Goal: Information Seeking & Learning: Learn about a topic

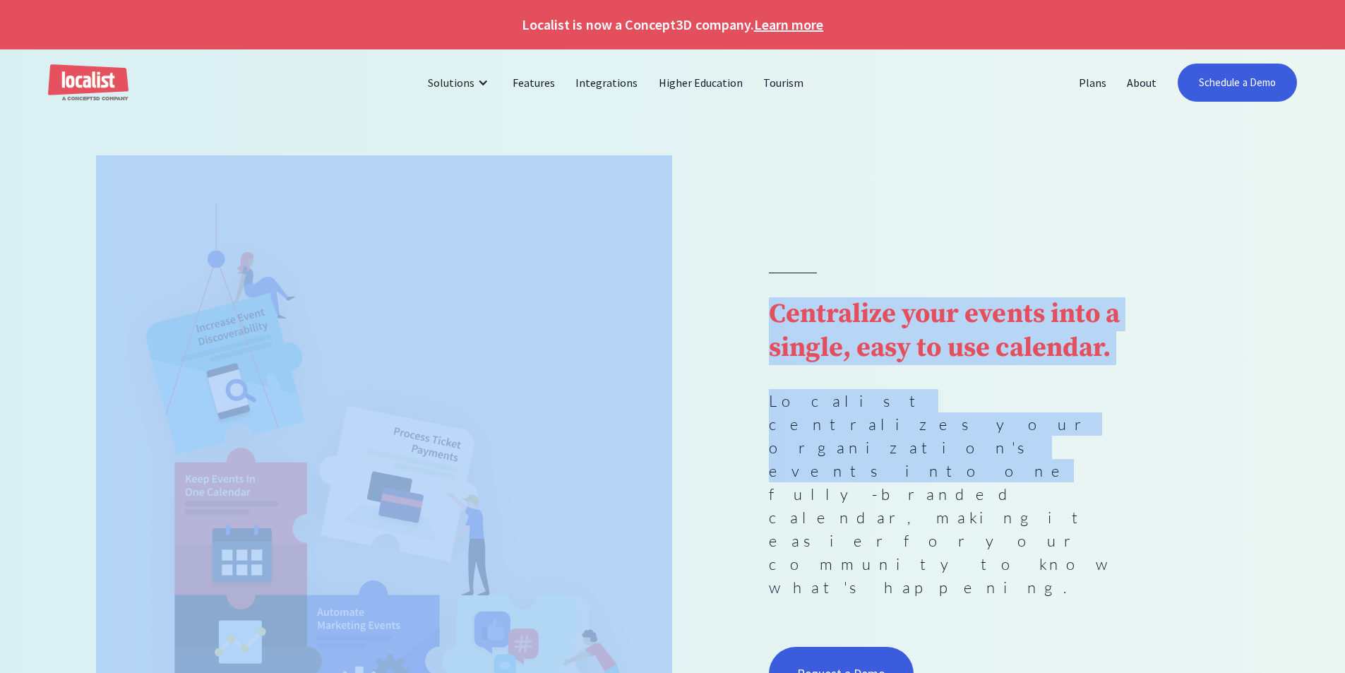
drag, startPoint x: 1137, startPoint y: 443, endPoint x: 654, endPoint y: 357, distance: 490.4
click at [654, 357] on div "Centralize your events into a single, easy to use calendar. Localist centralize…" at bounding box center [672, 488] width 1153 height 571
click at [654, 357] on img at bounding box center [384, 464] width 576 height 619
click at [926, 476] on p "Localist centralizes your organization's events into one fully-branded calendar…" at bounding box center [961, 494] width 384 height 210
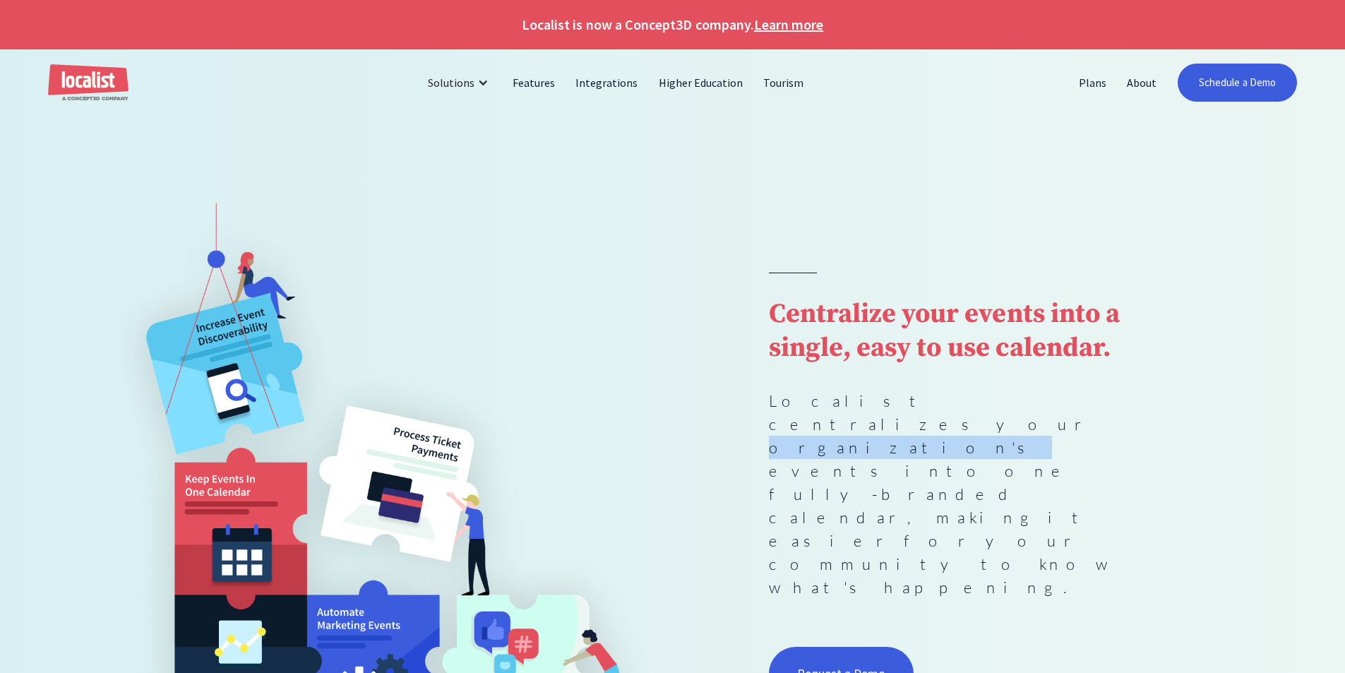
click at [926, 476] on p "Localist centralizes your organization's events into one fully-branded calendar…" at bounding box center [961, 494] width 384 height 210
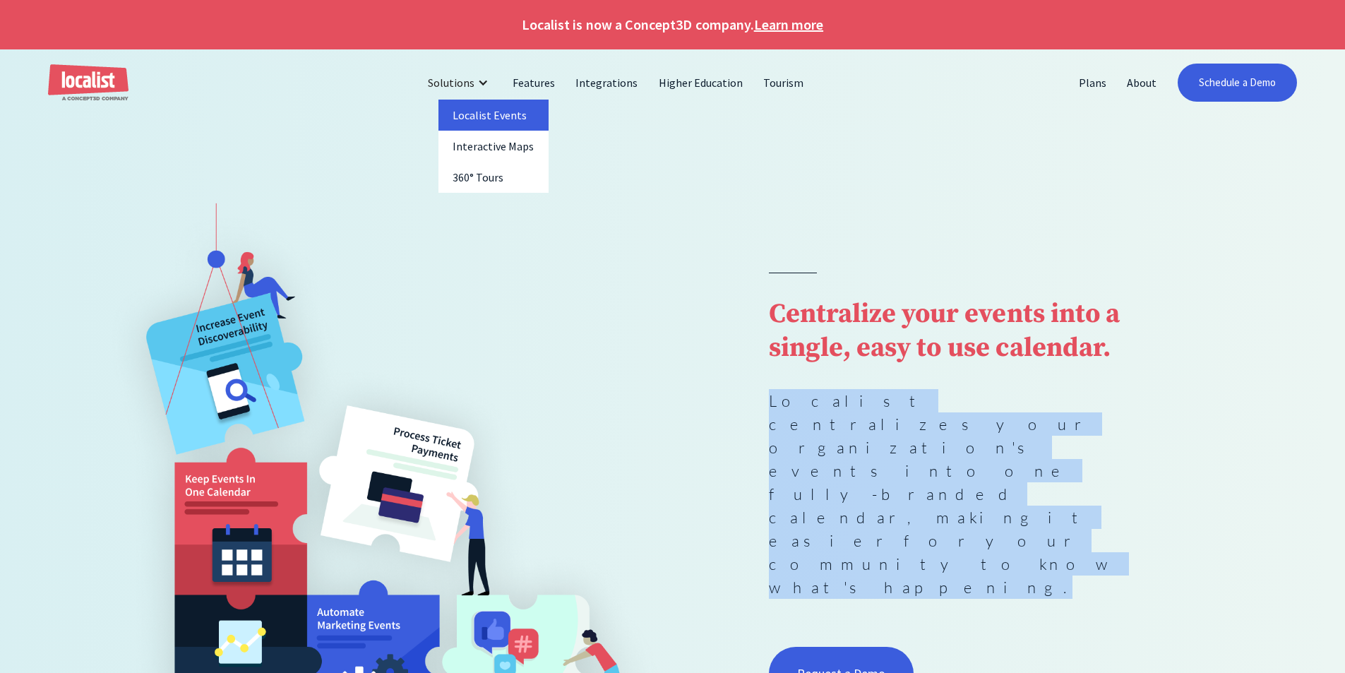
click at [493, 107] on link "Localist Events" at bounding box center [493, 115] width 110 height 31
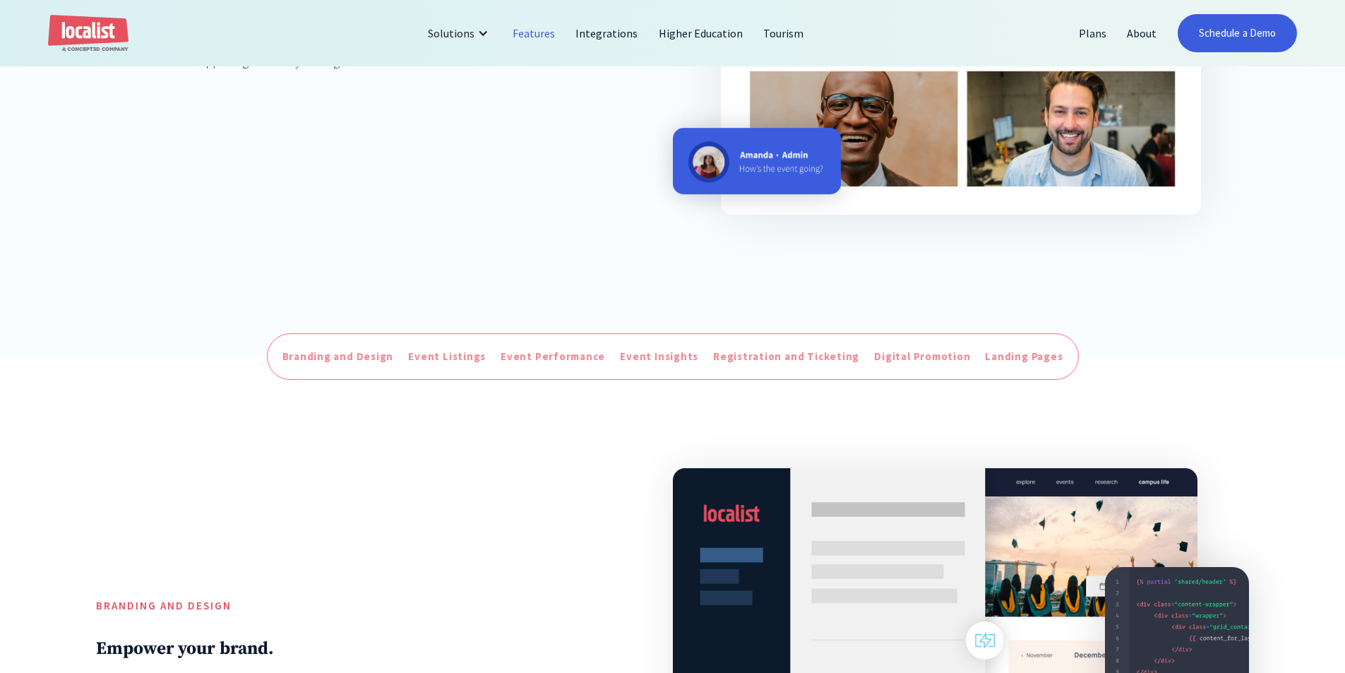
scroll to position [424, 0]
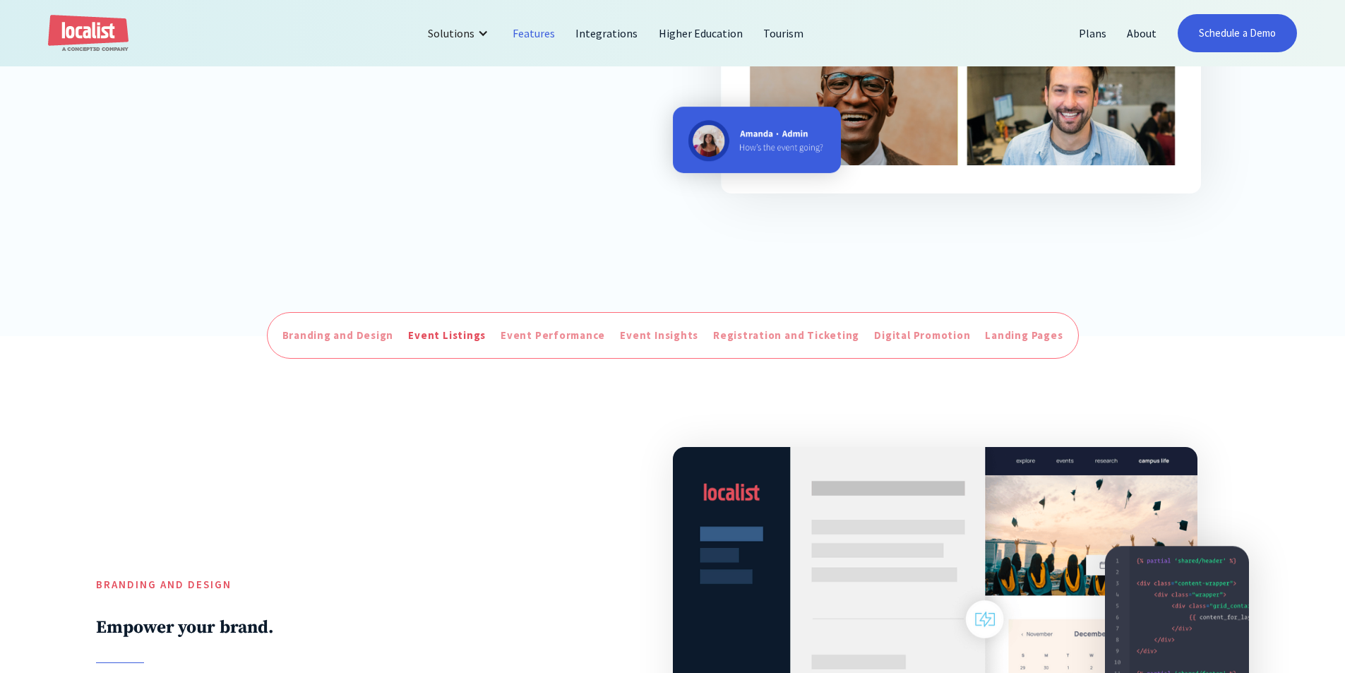
click at [420, 339] on div "Event Listings" at bounding box center [447, 336] width 78 height 16
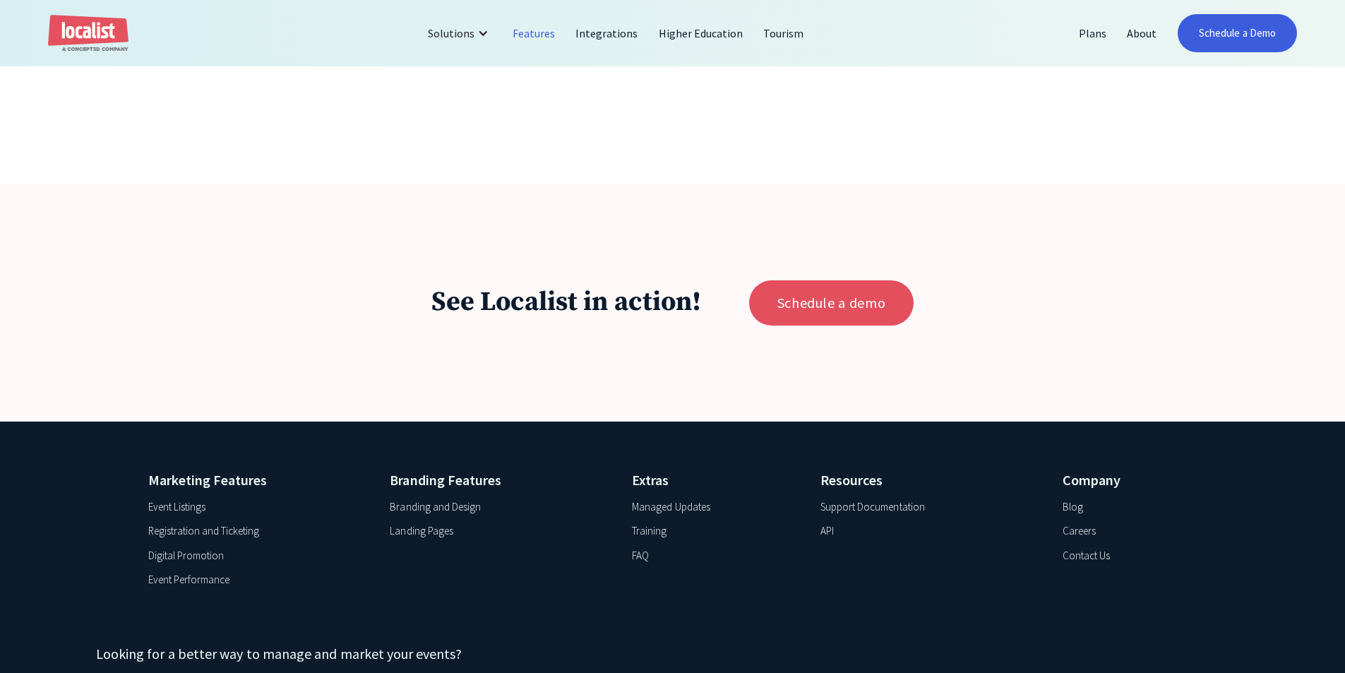
scroll to position [6508, 0]
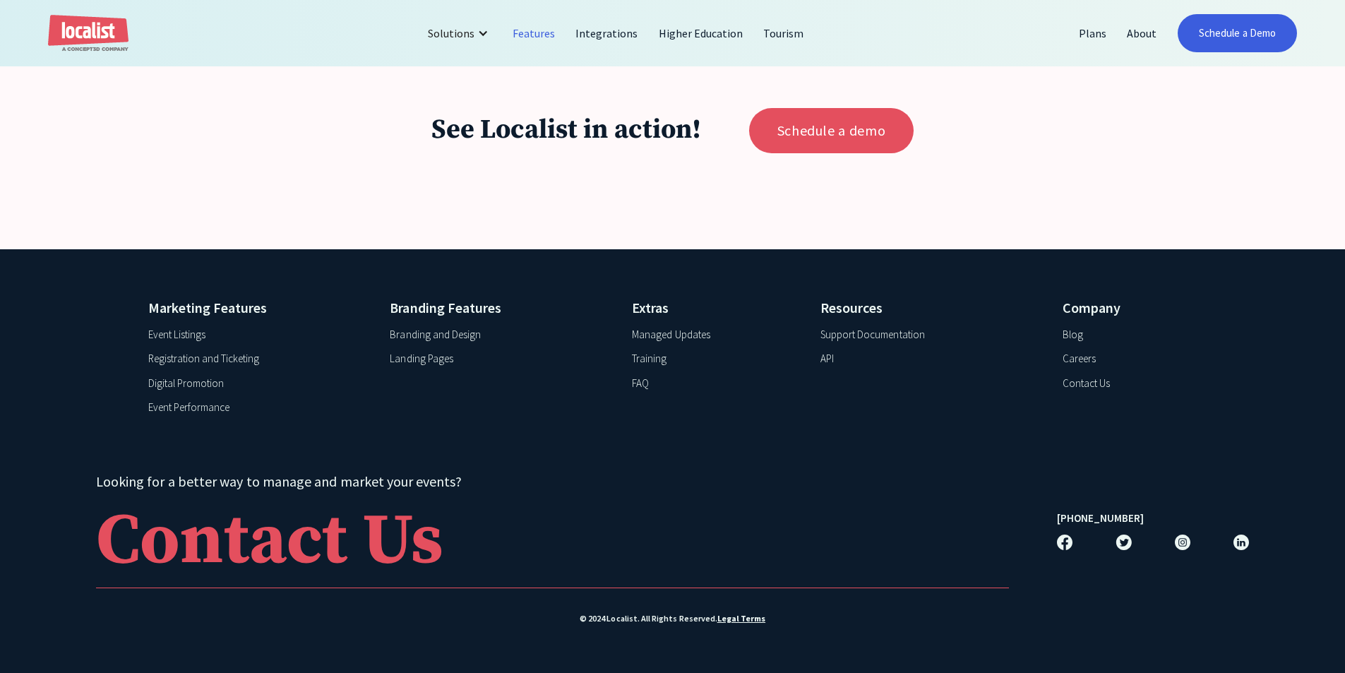
click at [647, 389] on div "FAQ" at bounding box center [640, 384] width 17 height 16
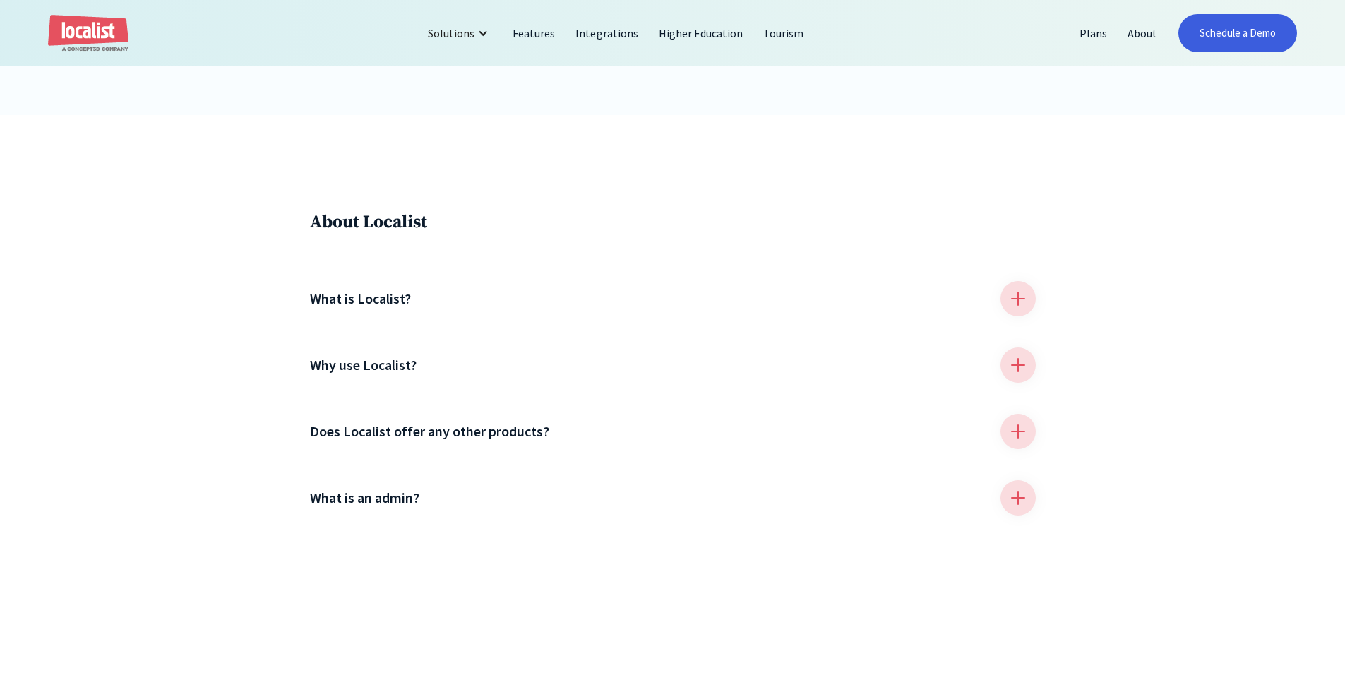
scroll to position [635, 0]
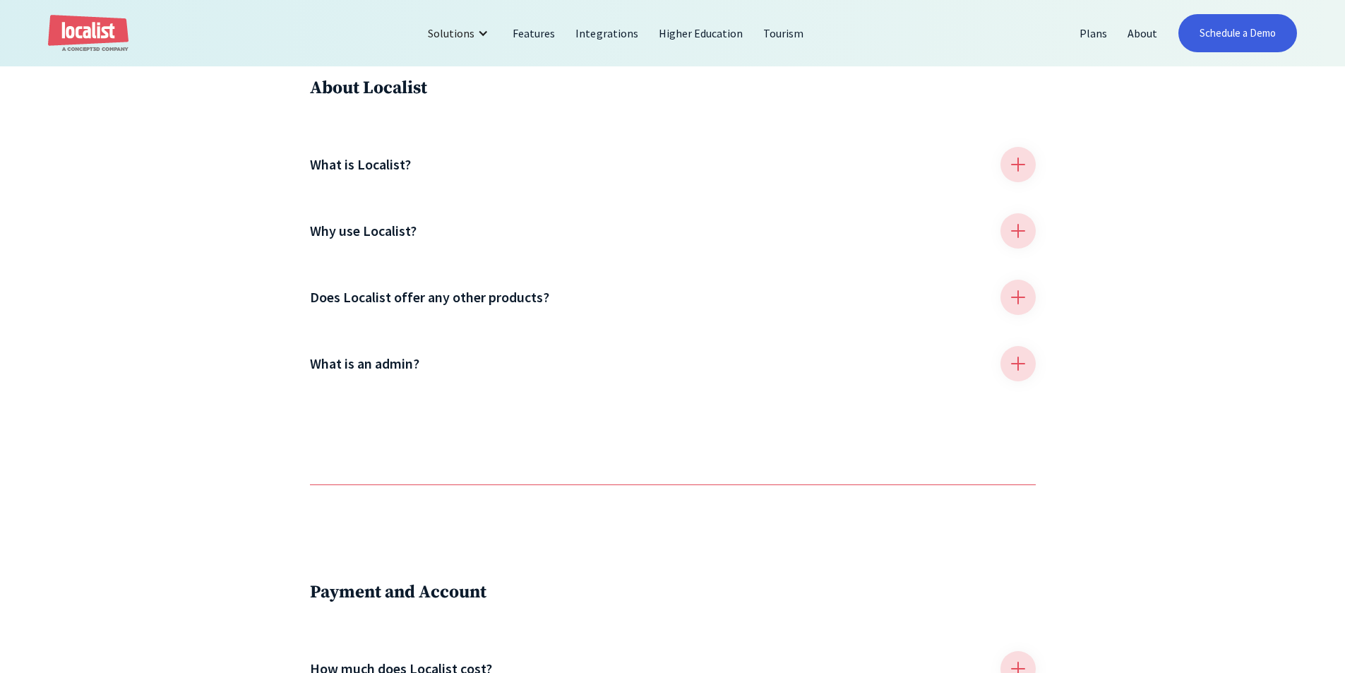
click at [543, 158] on div "What is Localist?" at bounding box center [673, 164] width 726 height 35
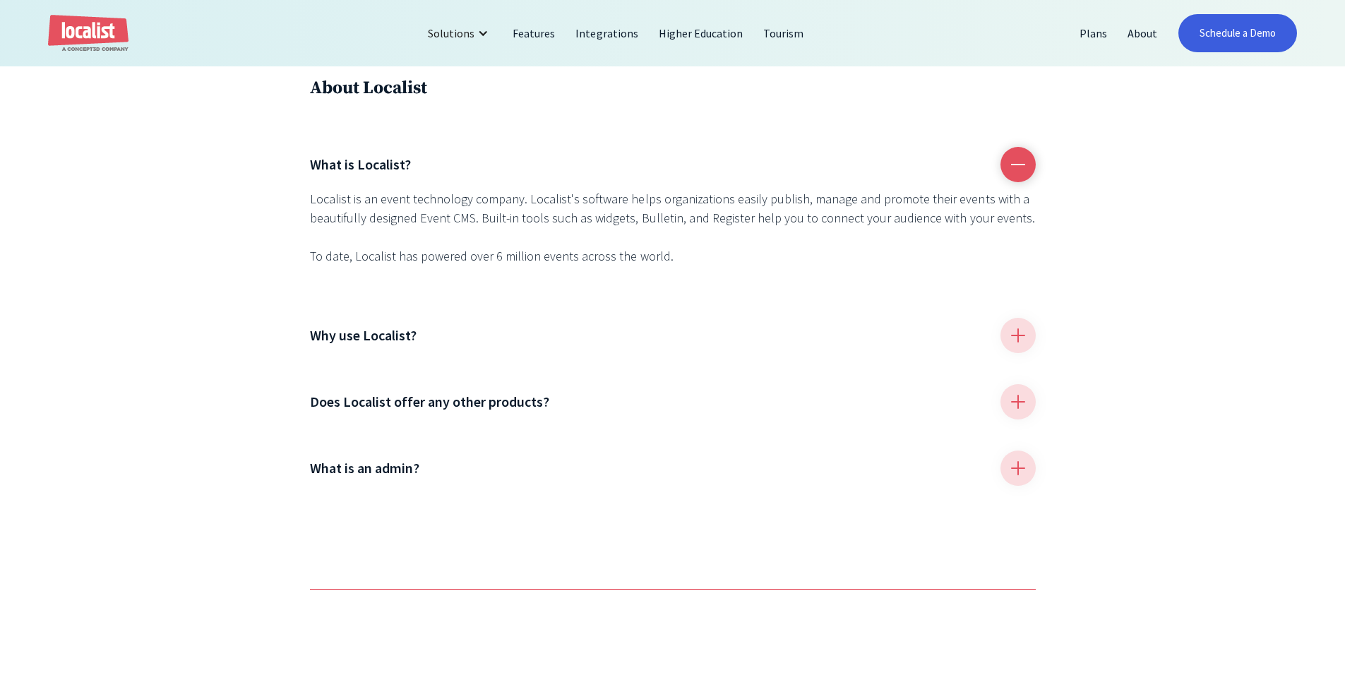
click at [1004, 396] on div at bounding box center [1017, 401] width 35 height 35
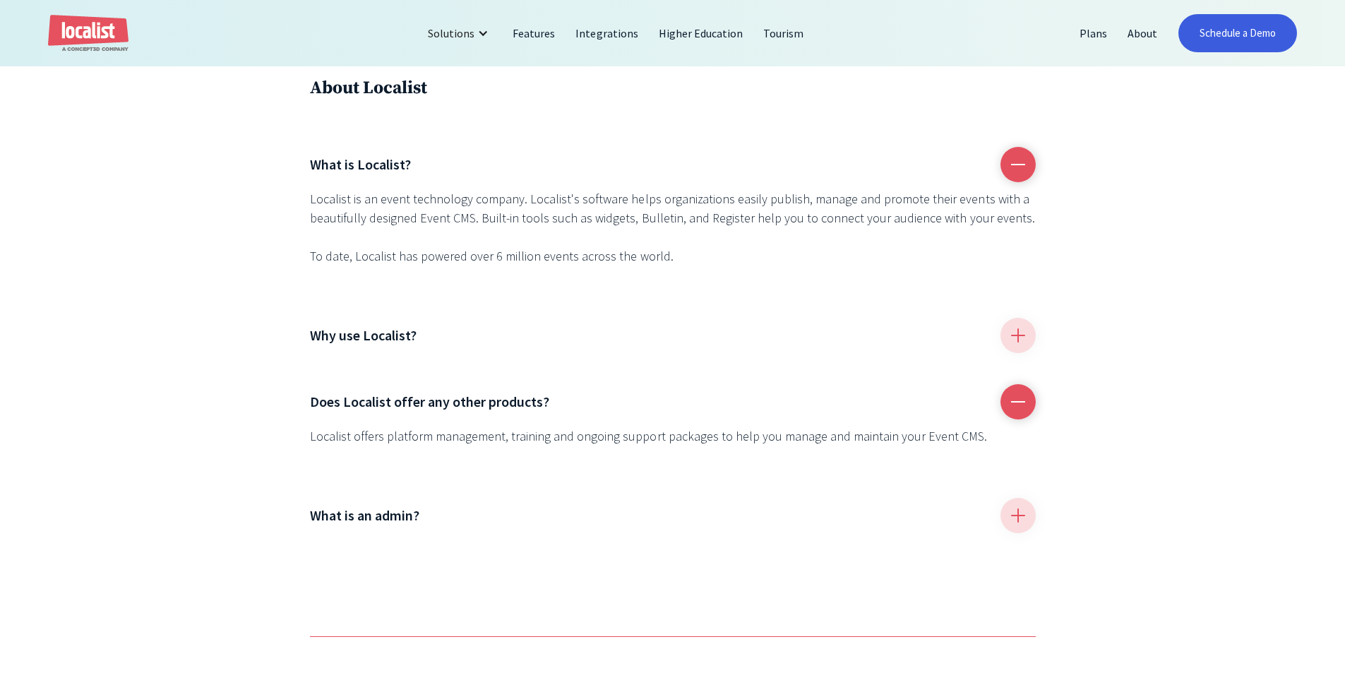
click at [1024, 533] on div at bounding box center [1017, 515] width 35 height 35
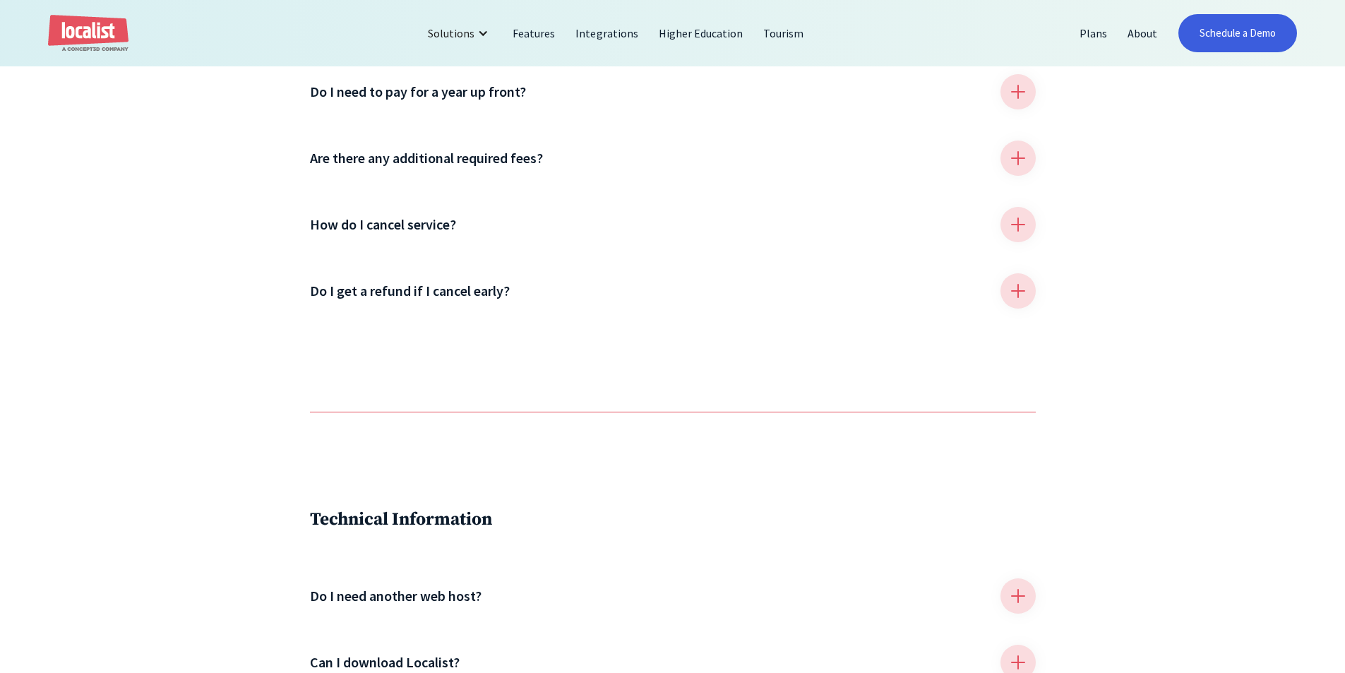
scroll to position [1624, 0]
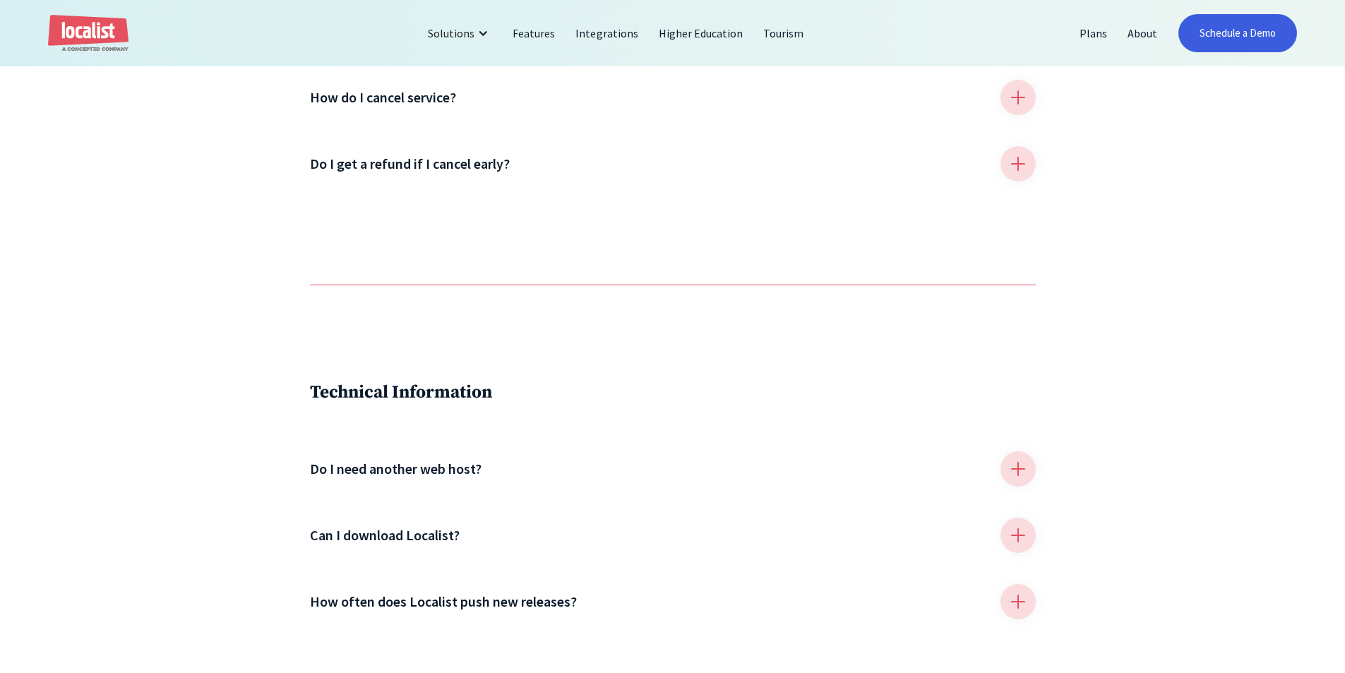
click at [1003, 482] on div at bounding box center [1017, 468] width 35 height 35
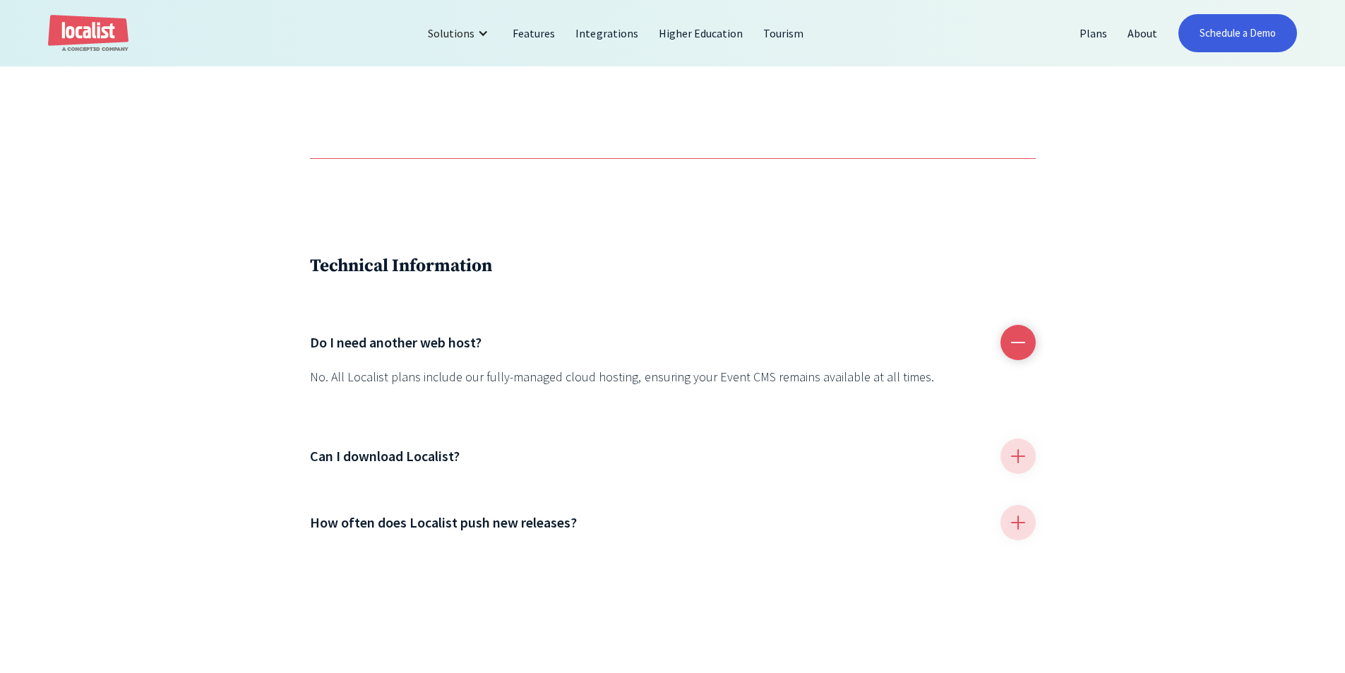
scroll to position [1977, 0]
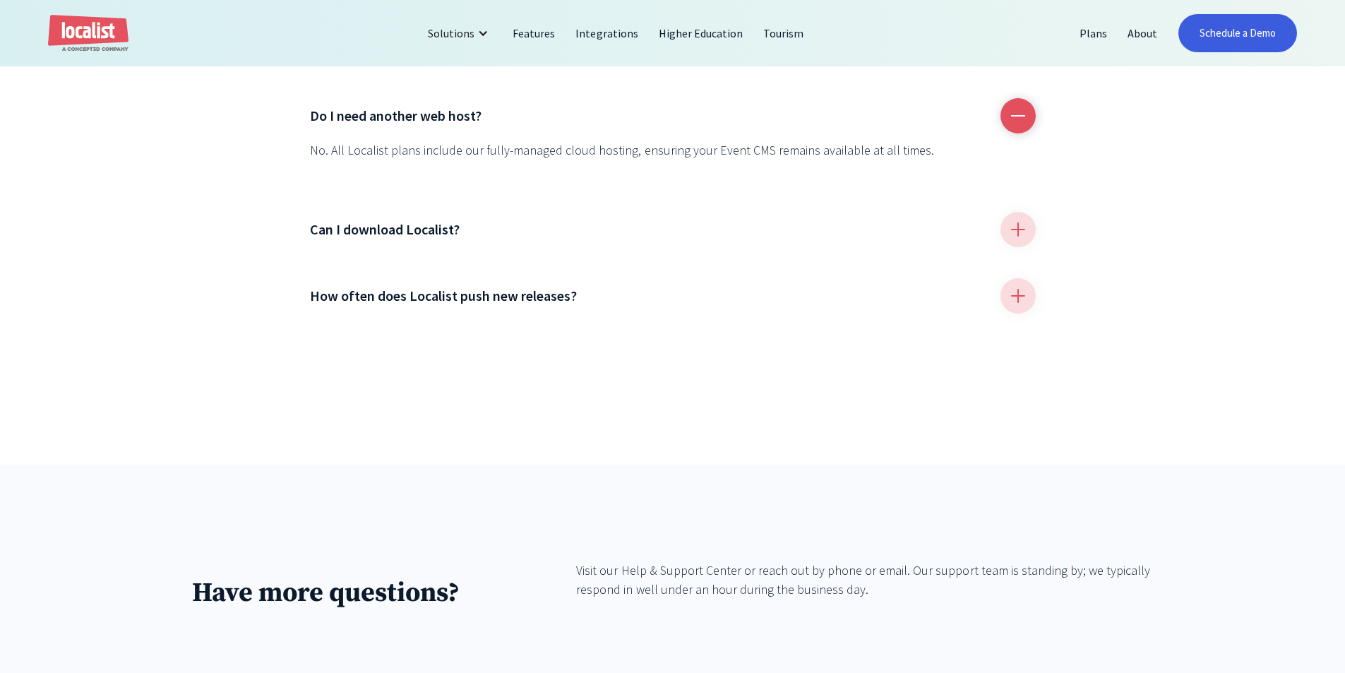
click at [416, 240] on h4 "Can I download Localist?" at bounding box center [385, 229] width 150 height 21
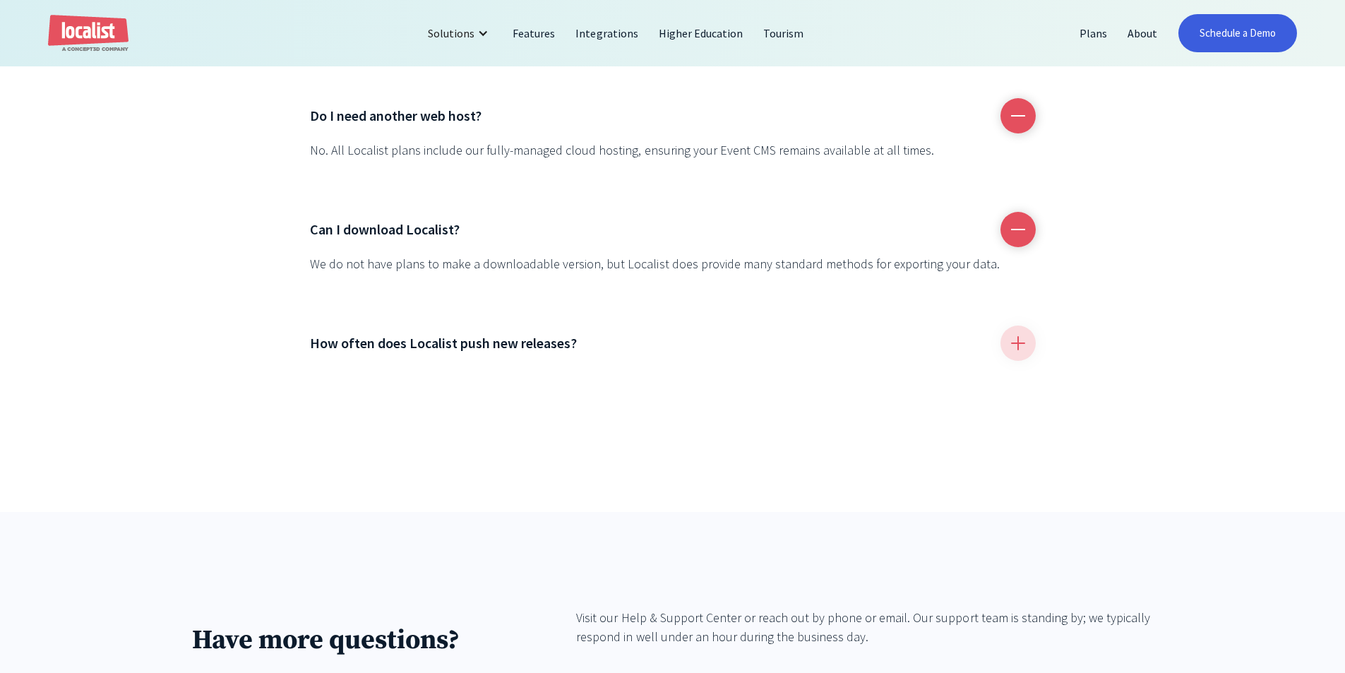
click at [487, 354] on h4 "How often does Localist push new releases?" at bounding box center [444, 343] width 268 height 21
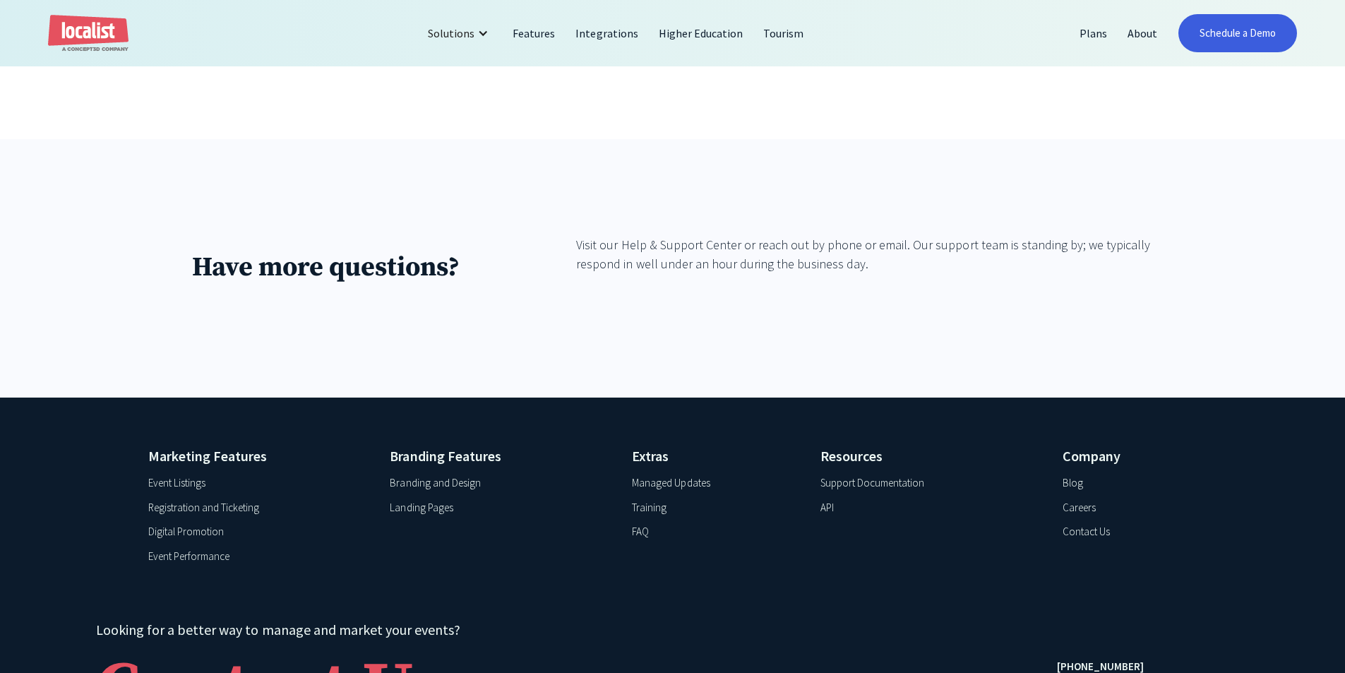
scroll to position [2558, 0]
